Goal: Find specific page/section: Find specific page/section

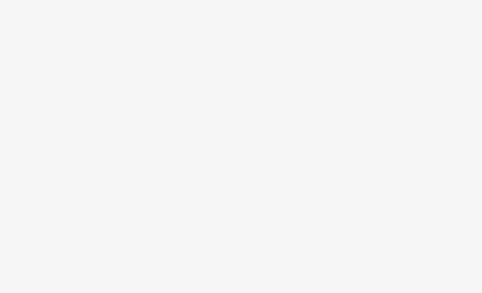
select select "56d0a833-3276-4dfd-90a4-247512fb7059"
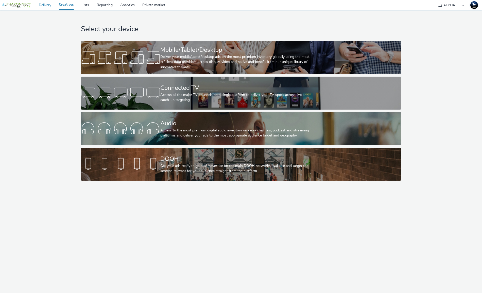
click at [41, 5] on link "Delivery" at bounding box center [45, 5] width 20 height 10
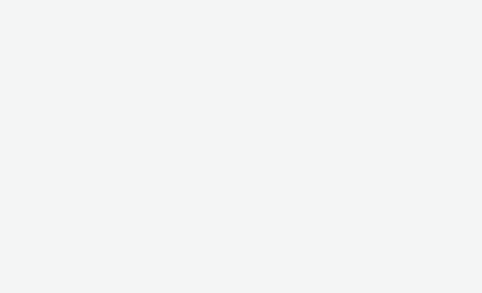
select select "56d0a833-3276-4dfd-90a4-247512fb7059"
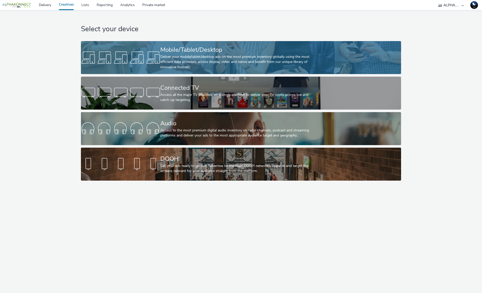
click at [246, 65] on div "Deliver your mobile/tablet/desktop ads on the most premium inventory globally u…" at bounding box center [239, 61] width 159 height 15
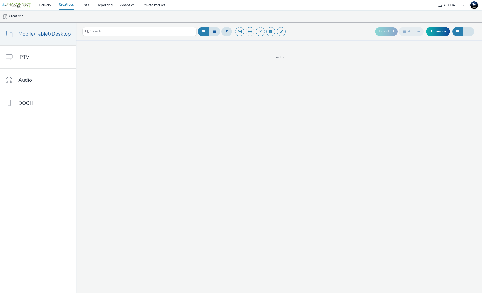
click at [16, 6] on img at bounding box center [16, 5] width 30 height 6
